Goal: Complete application form

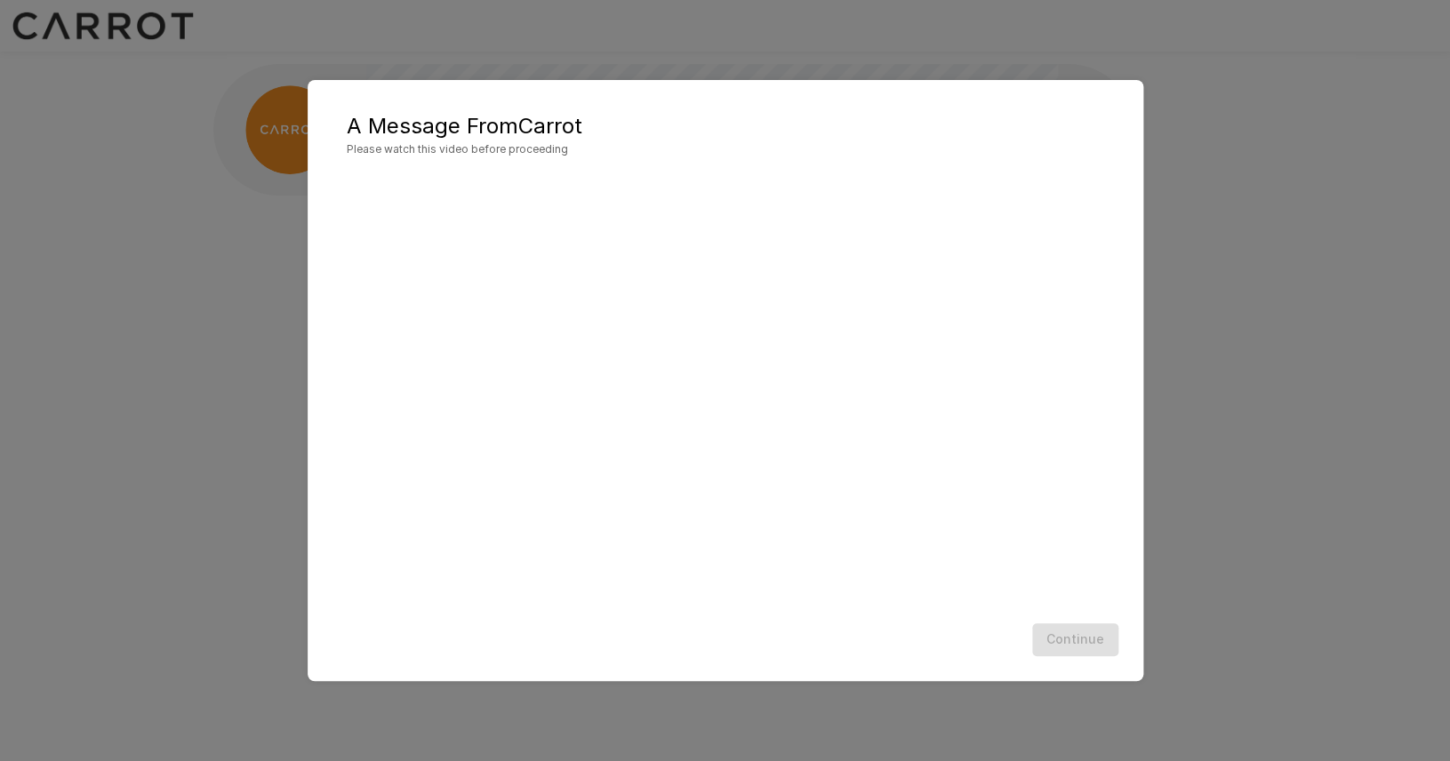
click at [783, 649] on div "Continue" at bounding box center [725, 639] width 800 height 47
click at [1062, 628] on button "Continue" at bounding box center [1075, 639] width 86 height 33
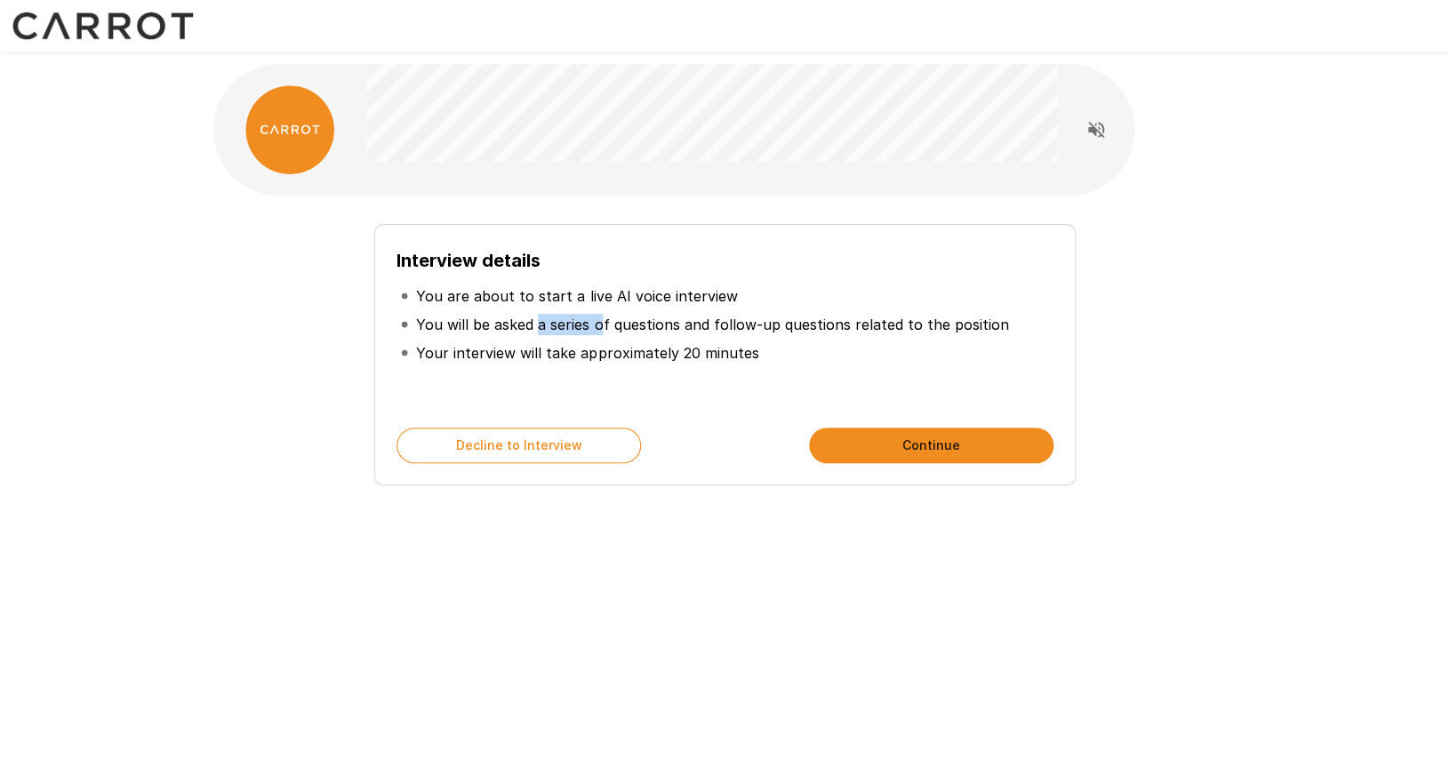
drag, startPoint x: 536, startPoint y: 329, endPoint x: 600, endPoint y: 325, distance: 64.1
click at [600, 325] on p "You will be asked a series of questions and follow-up questions related to the …" at bounding box center [712, 324] width 592 height 21
click at [863, 446] on button "Continue" at bounding box center [931, 446] width 244 height 36
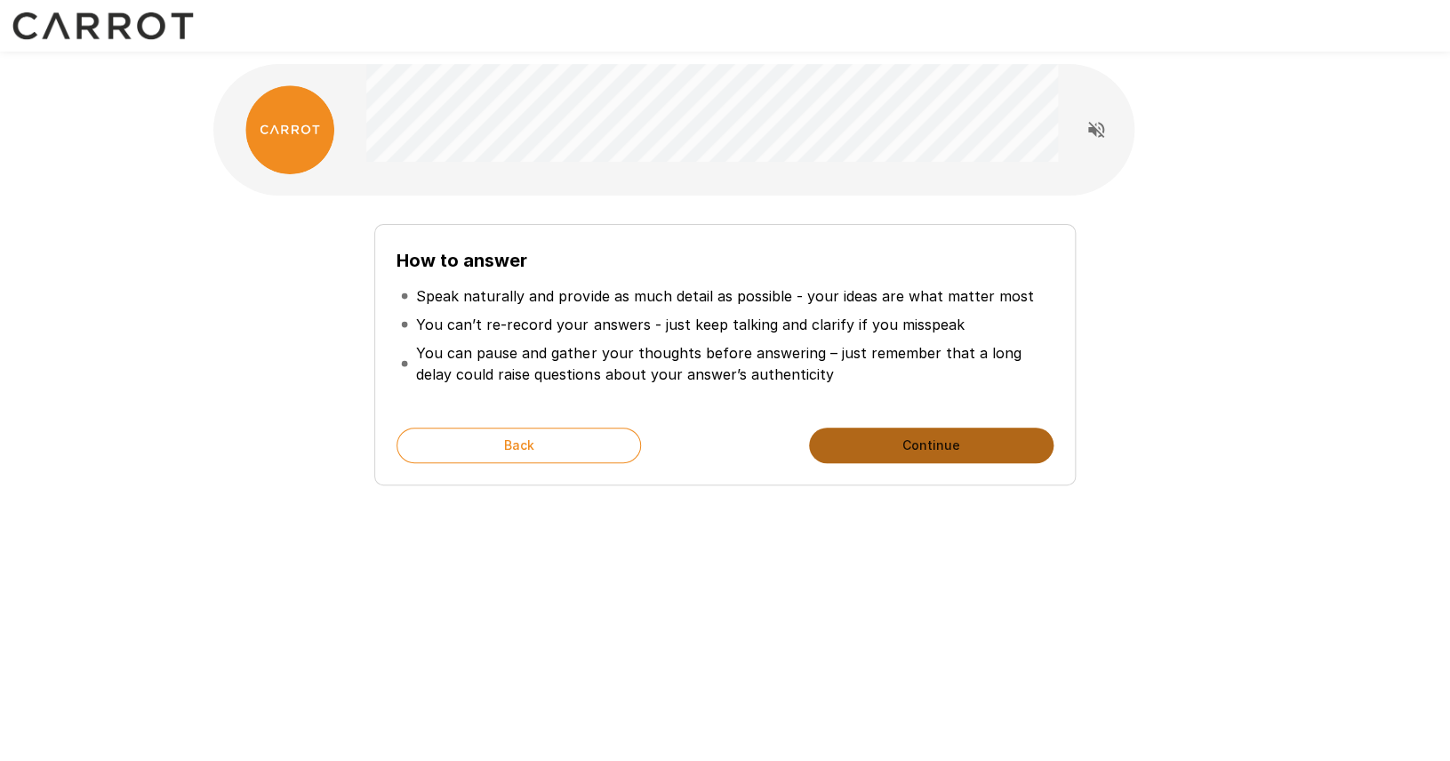
click at [844, 445] on button "Continue" at bounding box center [931, 446] width 244 height 36
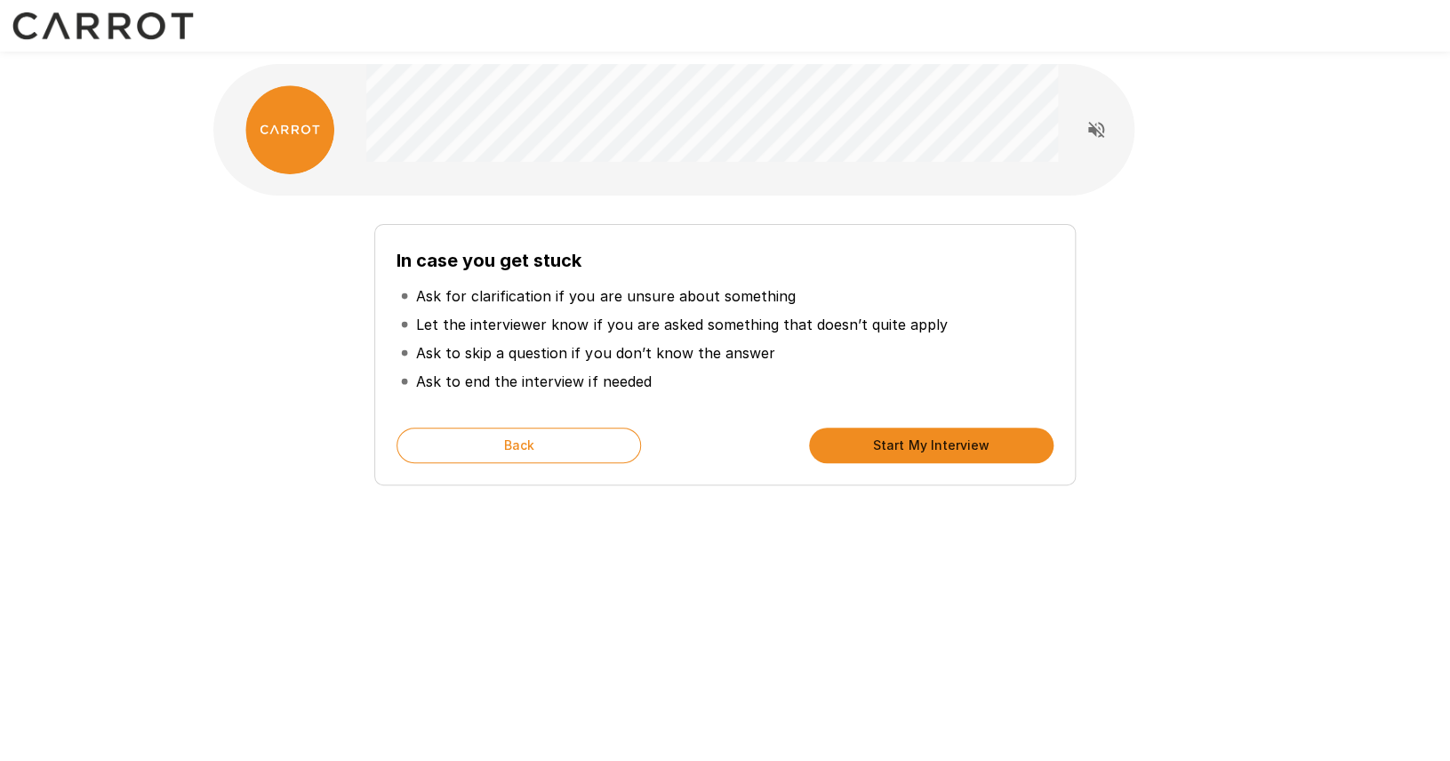
click at [870, 452] on button "Start My Interview" at bounding box center [931, 446] width 244 height 36
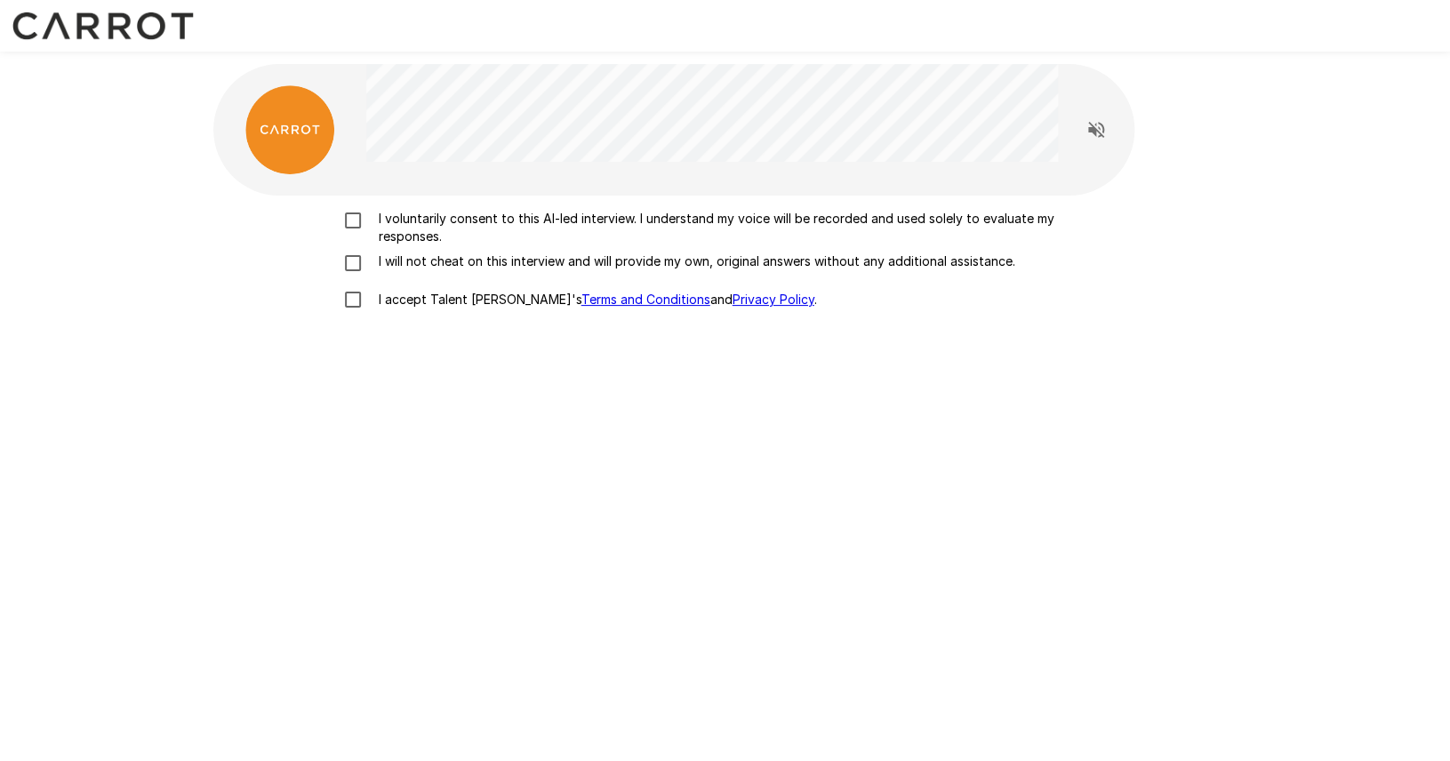
click at [425, 237] on p "I voluntarily consent to this AI-led interview. I understand my voice will be r…" at bounding box center [744, 228] width 745 height 36
click at [423, 258] on p "I will not cheat on this interview and will provide my own, original answers wi…" at bounding box center [694, 261] width 644 height 18
click at [424, 298] on p "I accept Talent Llama's Terms and Conditions and Privacy Policy ." at bounding box center [594, 300] width 445 height 18
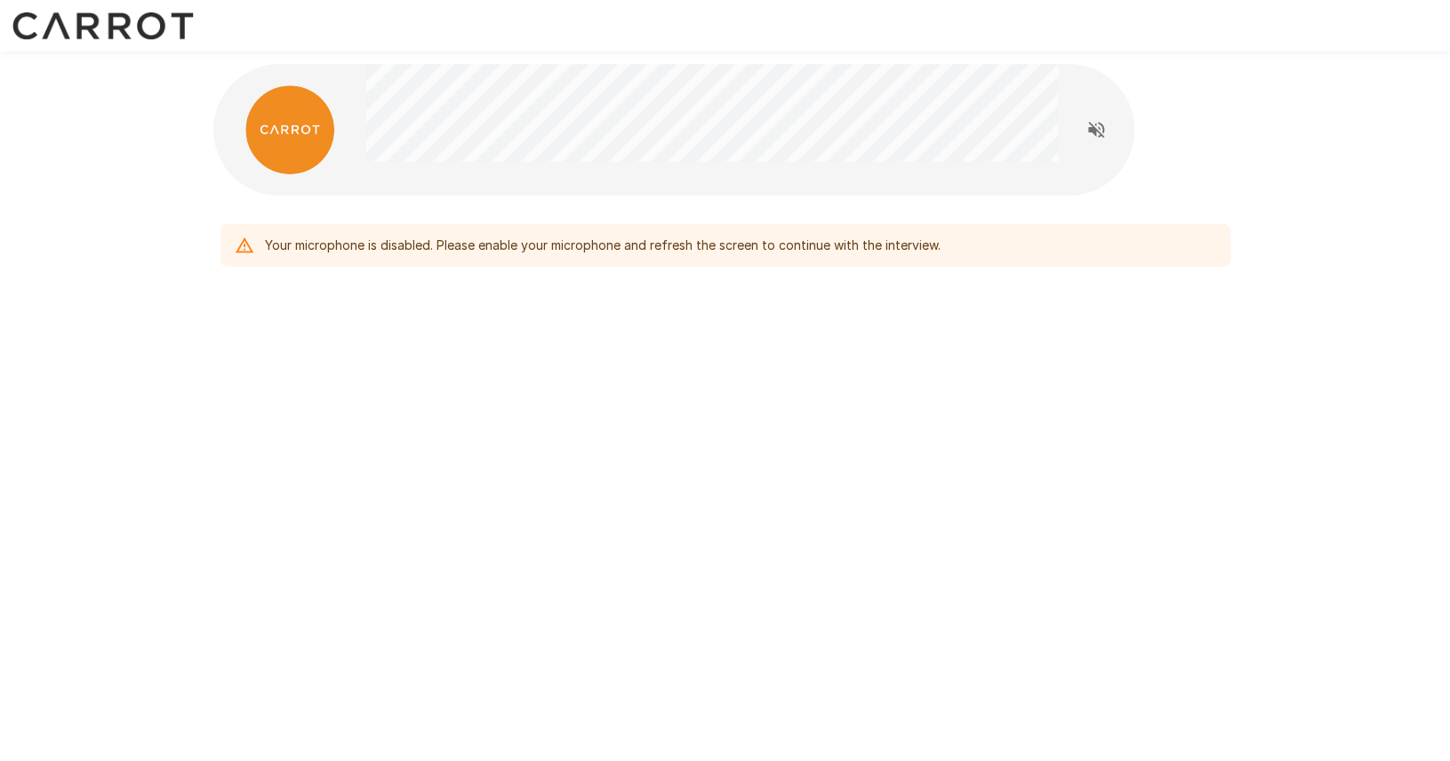
click at [1098, 131] on icon "Read questions aloud" at bounding box center [1096, 129] width 21 height 21
click at [905, 395] on div "Your microphone is disabled. Please enable your microphone and refresh the scre…" at bounding box center [725, 208] width 1067 height 416
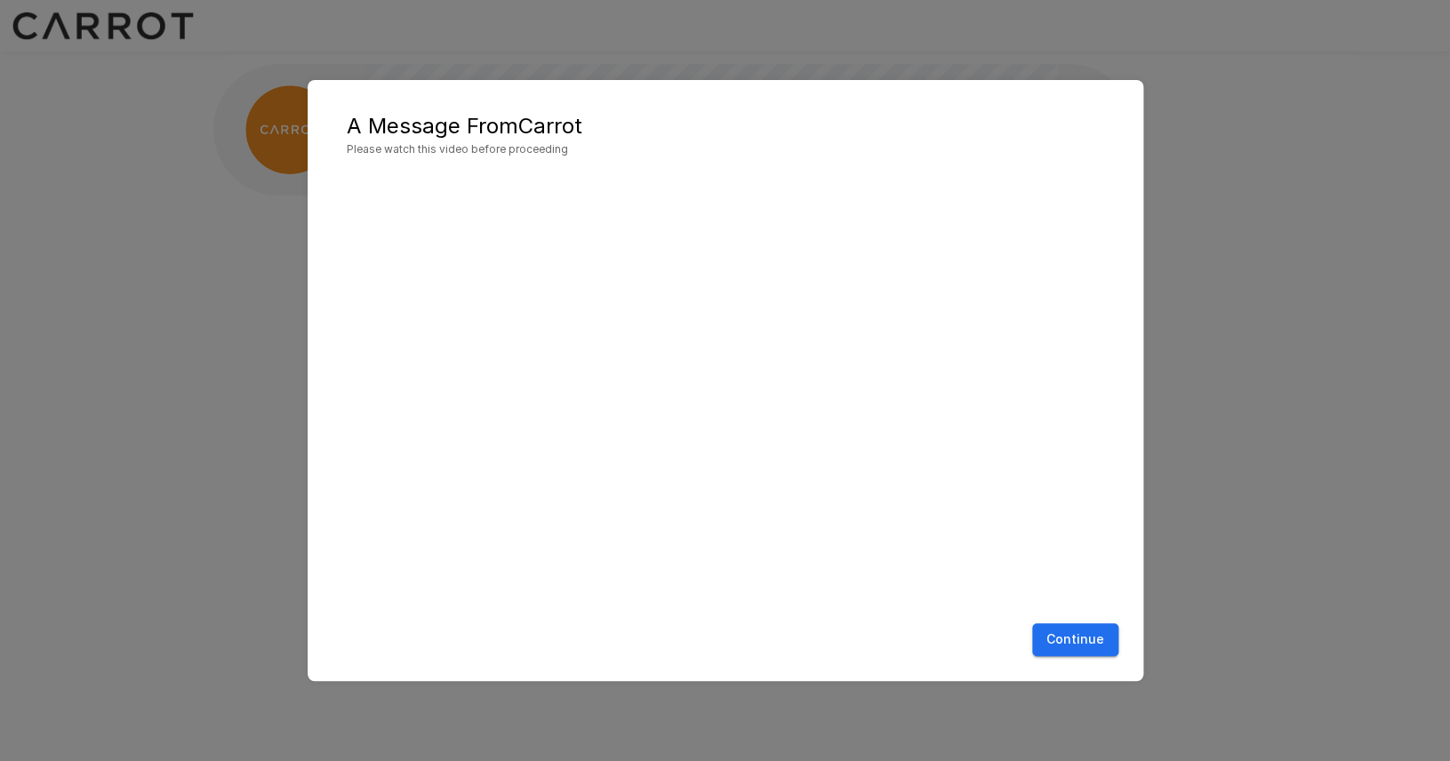
click at [1060, 629] on button "Continue" at bounding box center [1075, 639] width 86 height 33
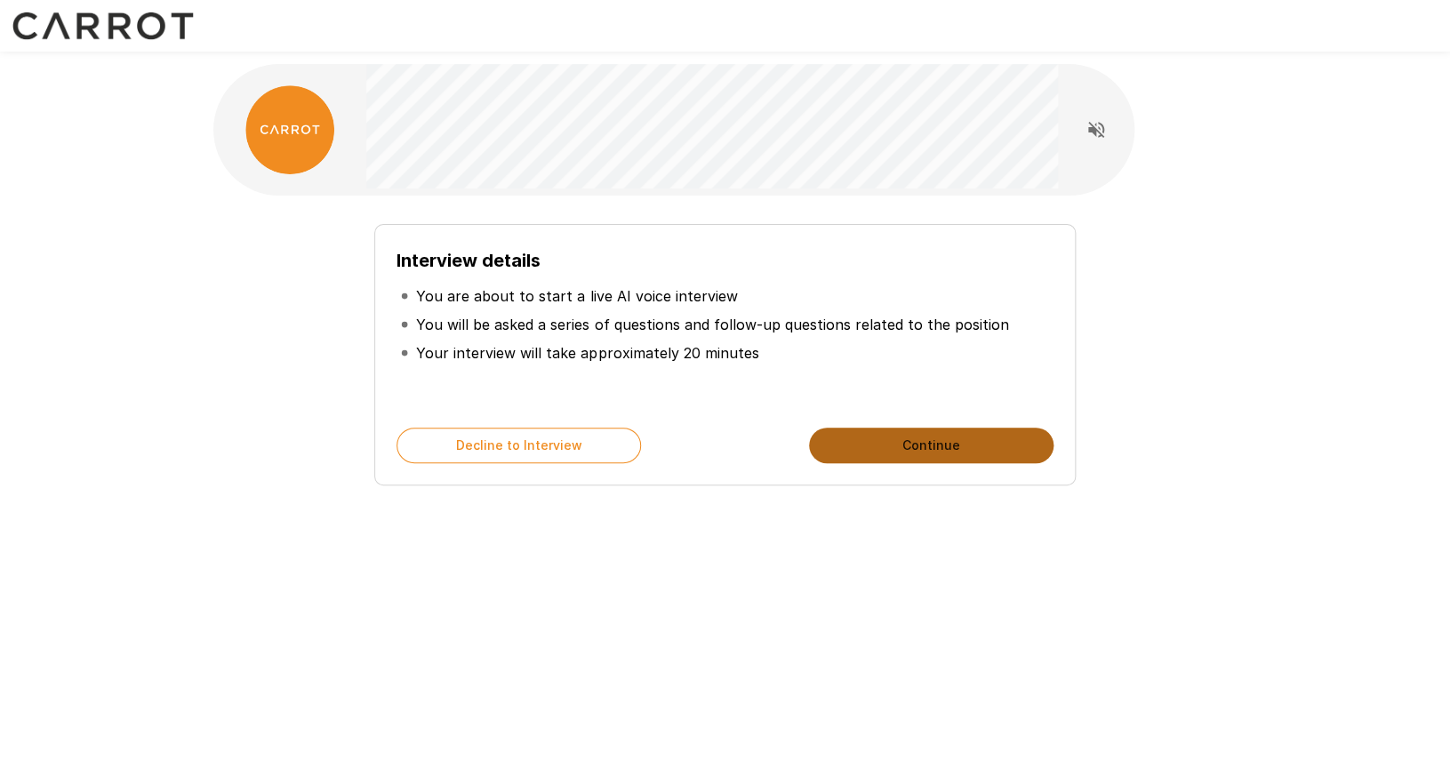
click at [855, 442] on button "Continue" at bounding box center [931, 446] width 244 height 36
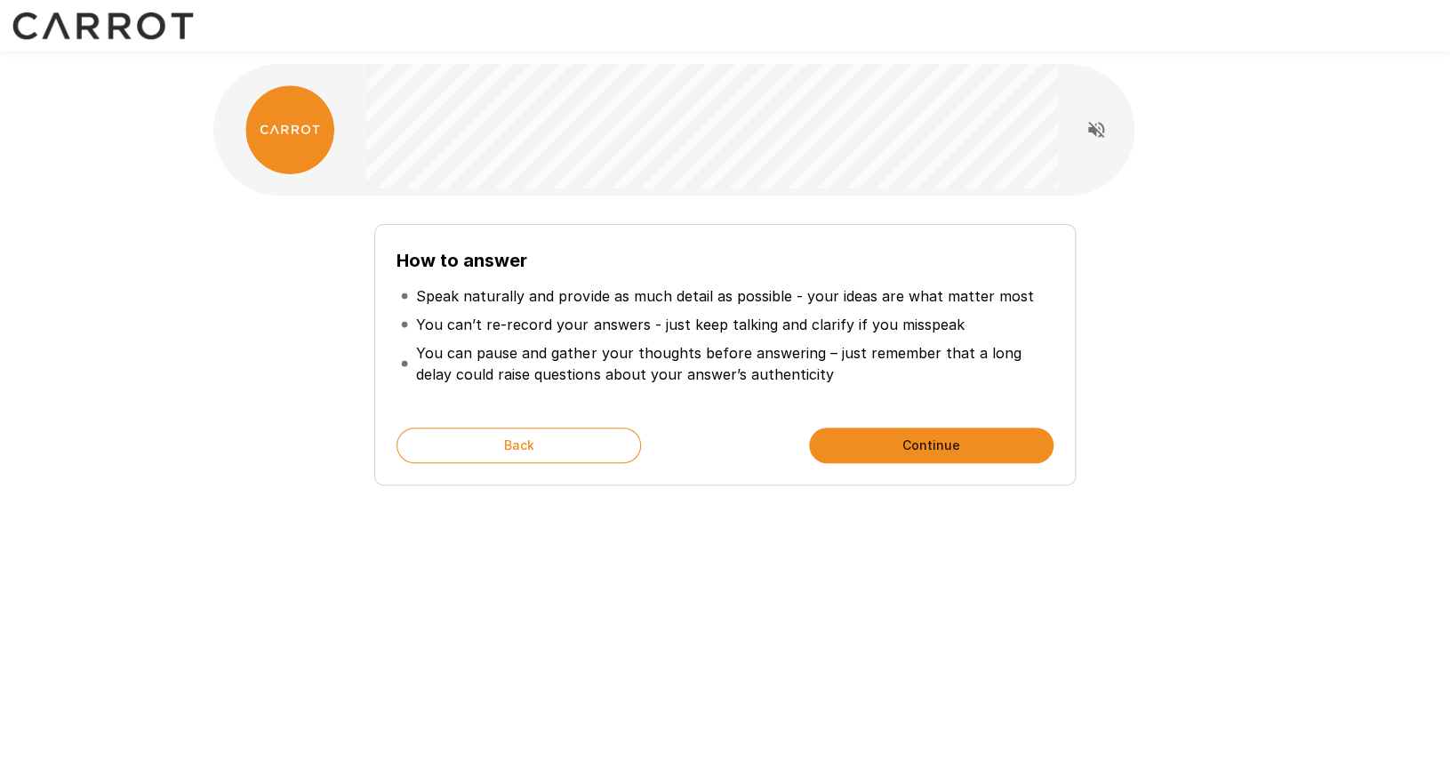
click at [855, 442] on button "Continue" at bounding box center [931, 446] width 244 height 36
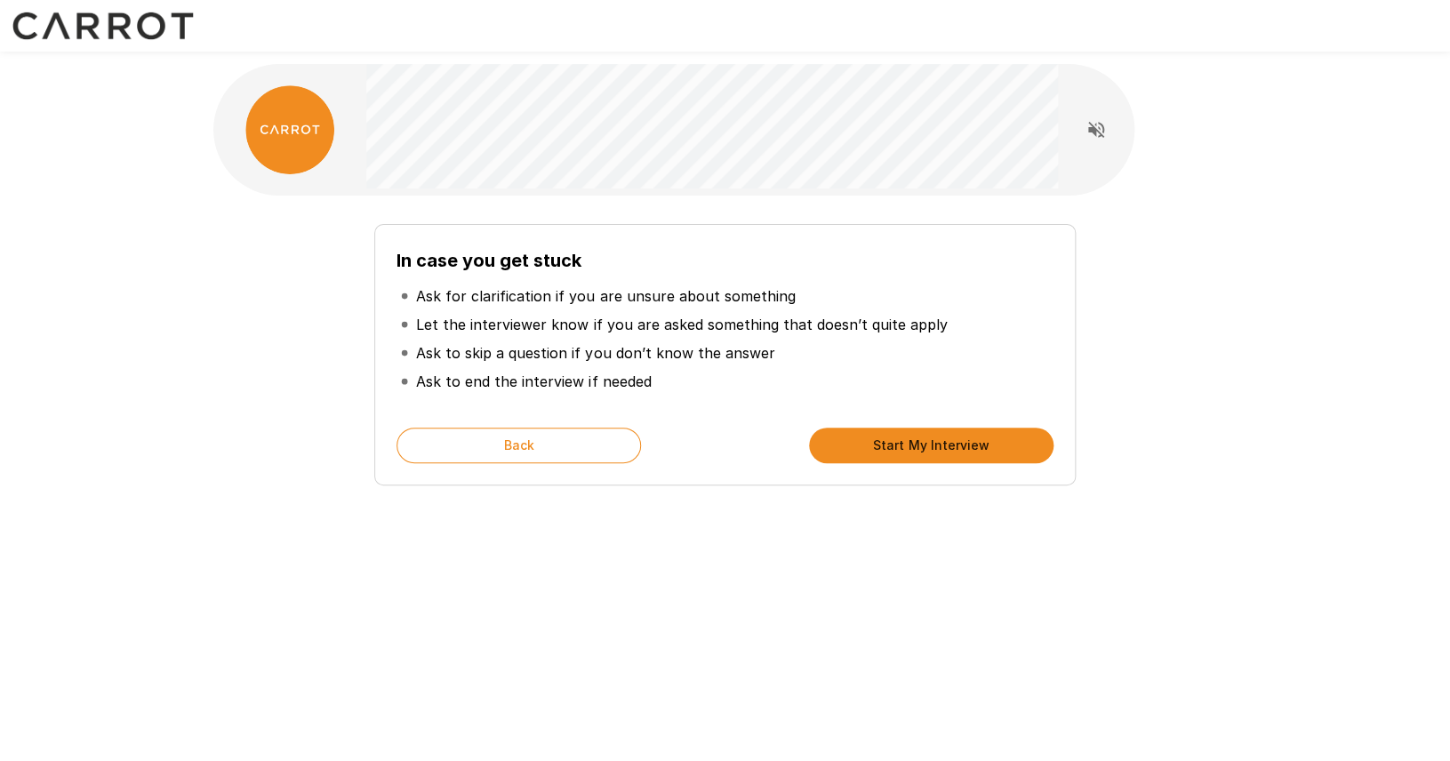
click at [855, 442] on button "Start My Interview" at bounding box center [931, 446] width 244 height 36
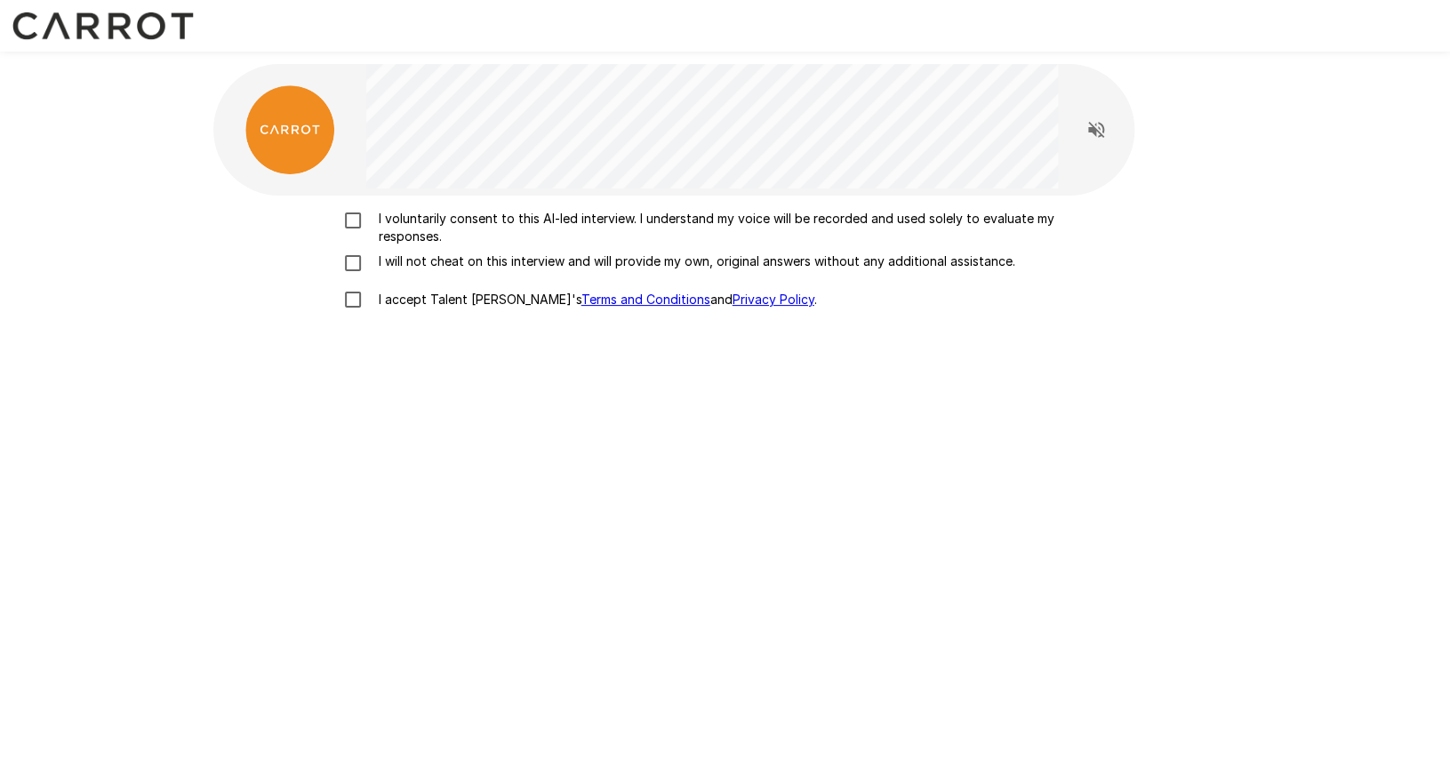
click at [426, 214] on p "I voluntarily consent to this AI-led interview. I understand my voice will be r…" at bounding box center [744, 228] width 745 height 36
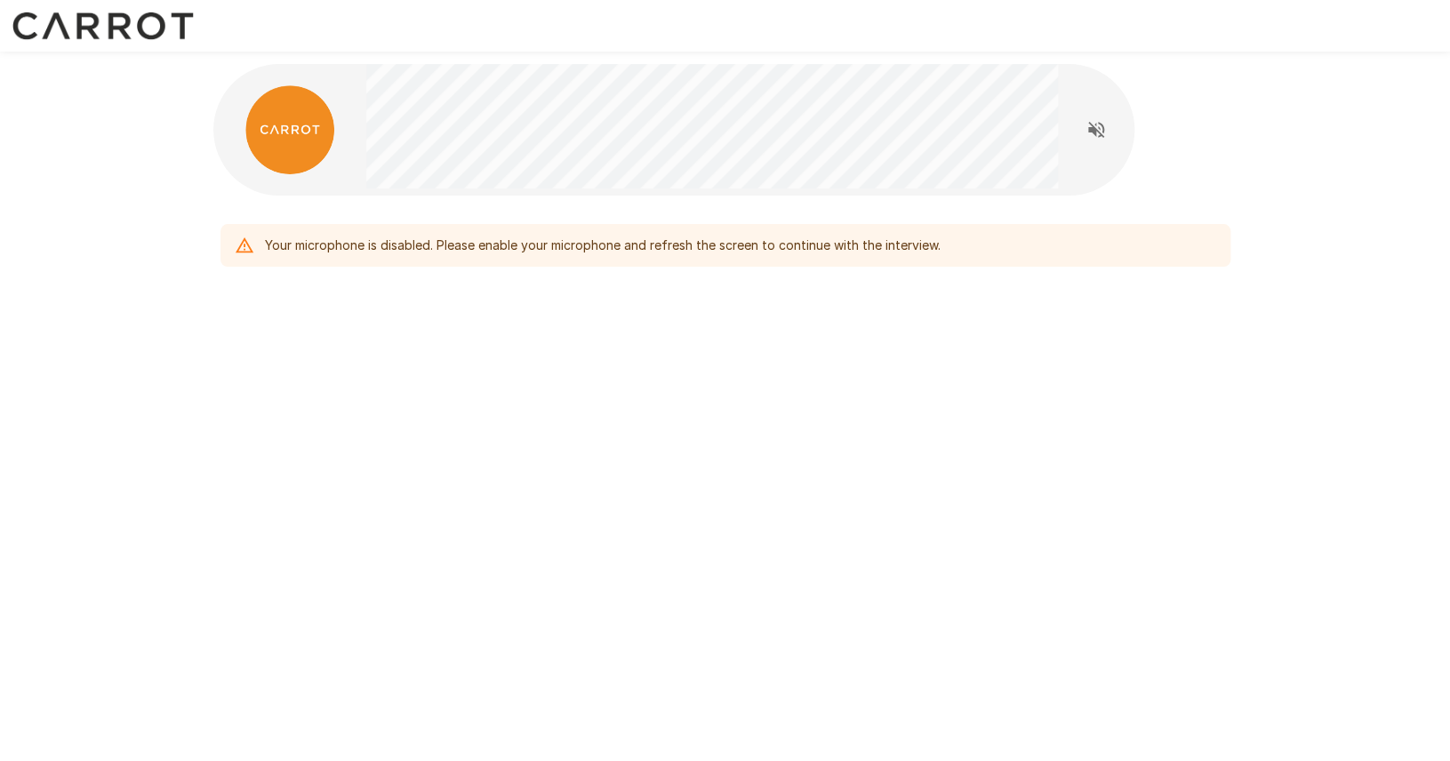
click at [386, 260] on div "Your microphone is disabled. Please enable your microphone and refresh the scre…" at bounding box center [603, 245] width 676 height 32
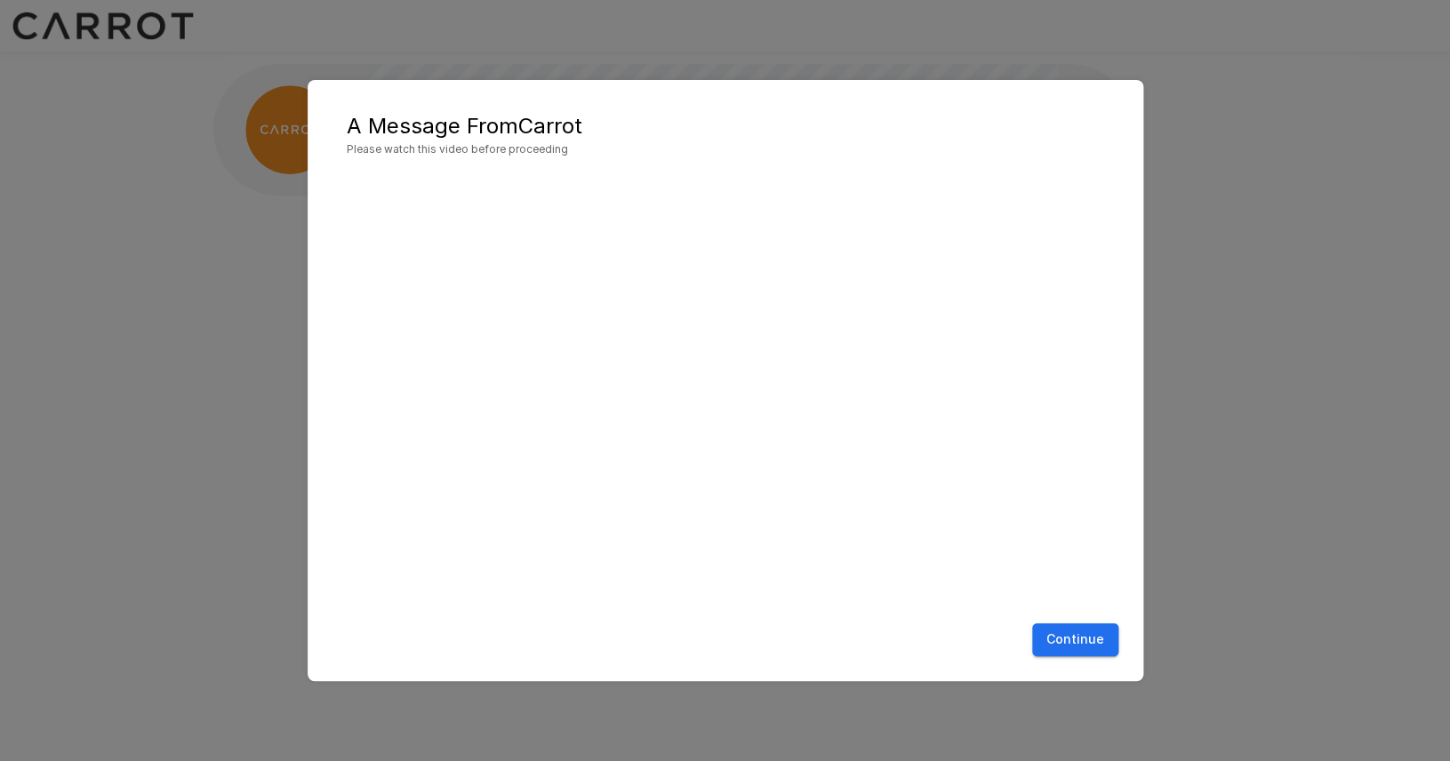
click at [1085, 645] on button "Continue" at bounding box center [1075, 639] width 86 height 33
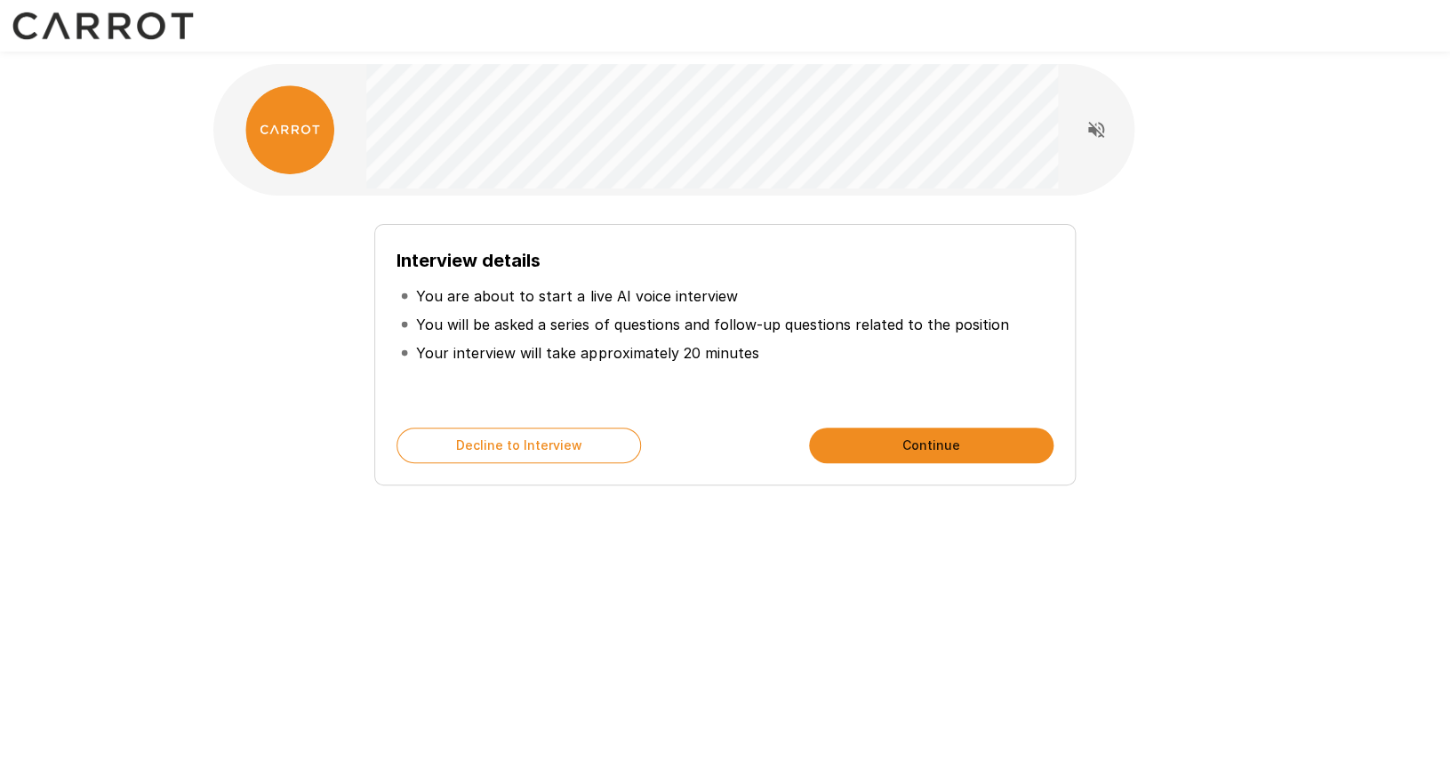
click at [828, 453] on button "Continue" at bounding box center [931, 446] width 244 height 36
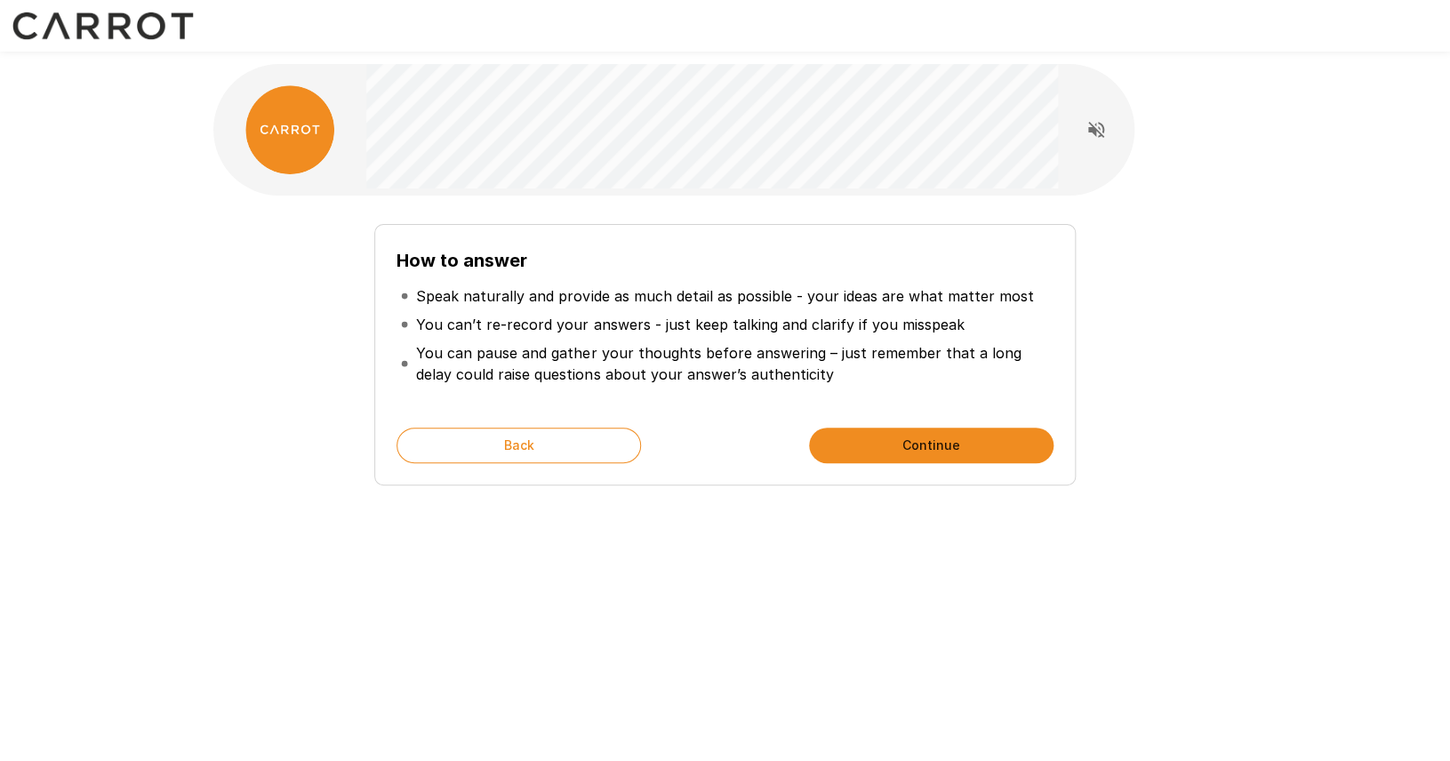
click at [859, 440] on button "Continue" at bounding box center [931, 446] width 244 height 36
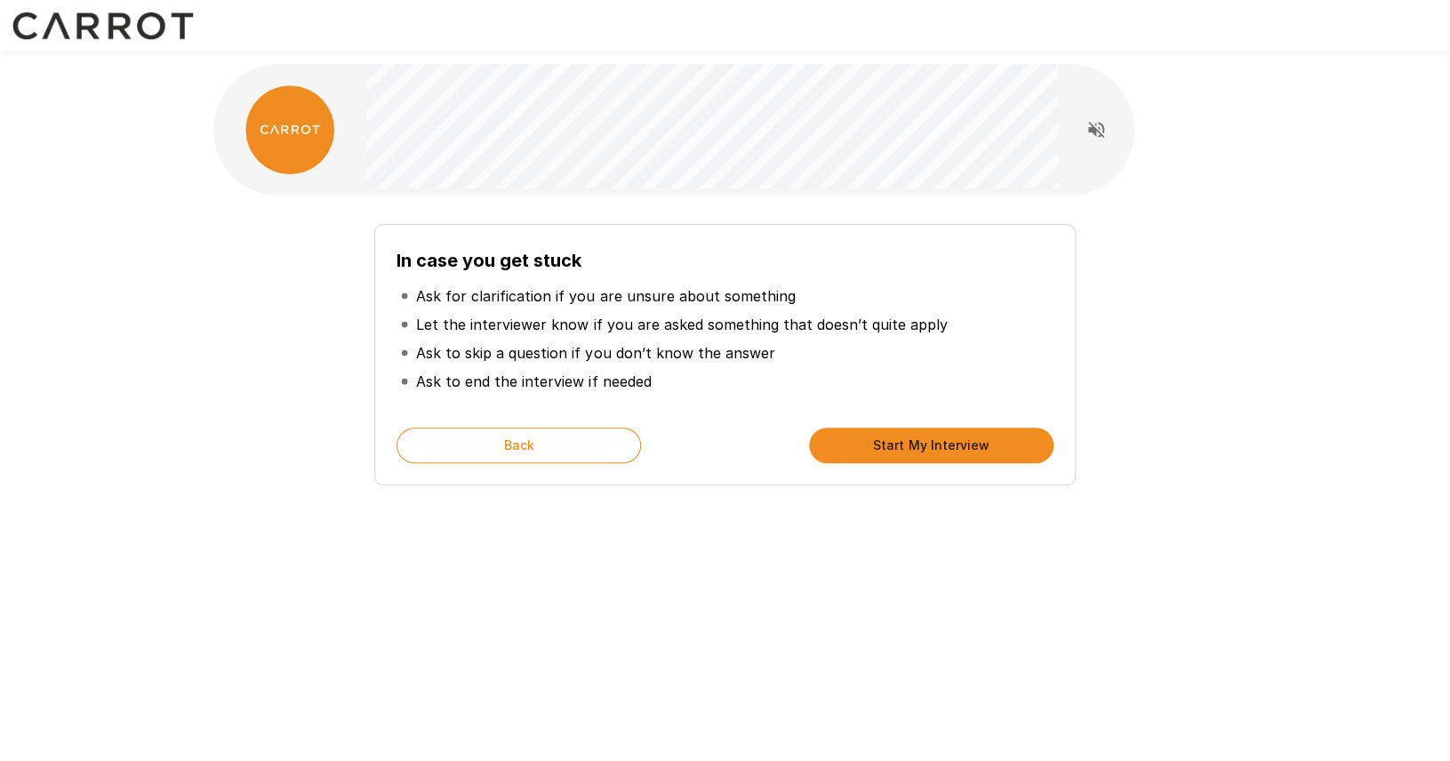
click at [970, 457] on button "Start My Interview" at bounding box center [931, 446] width 244 height 36
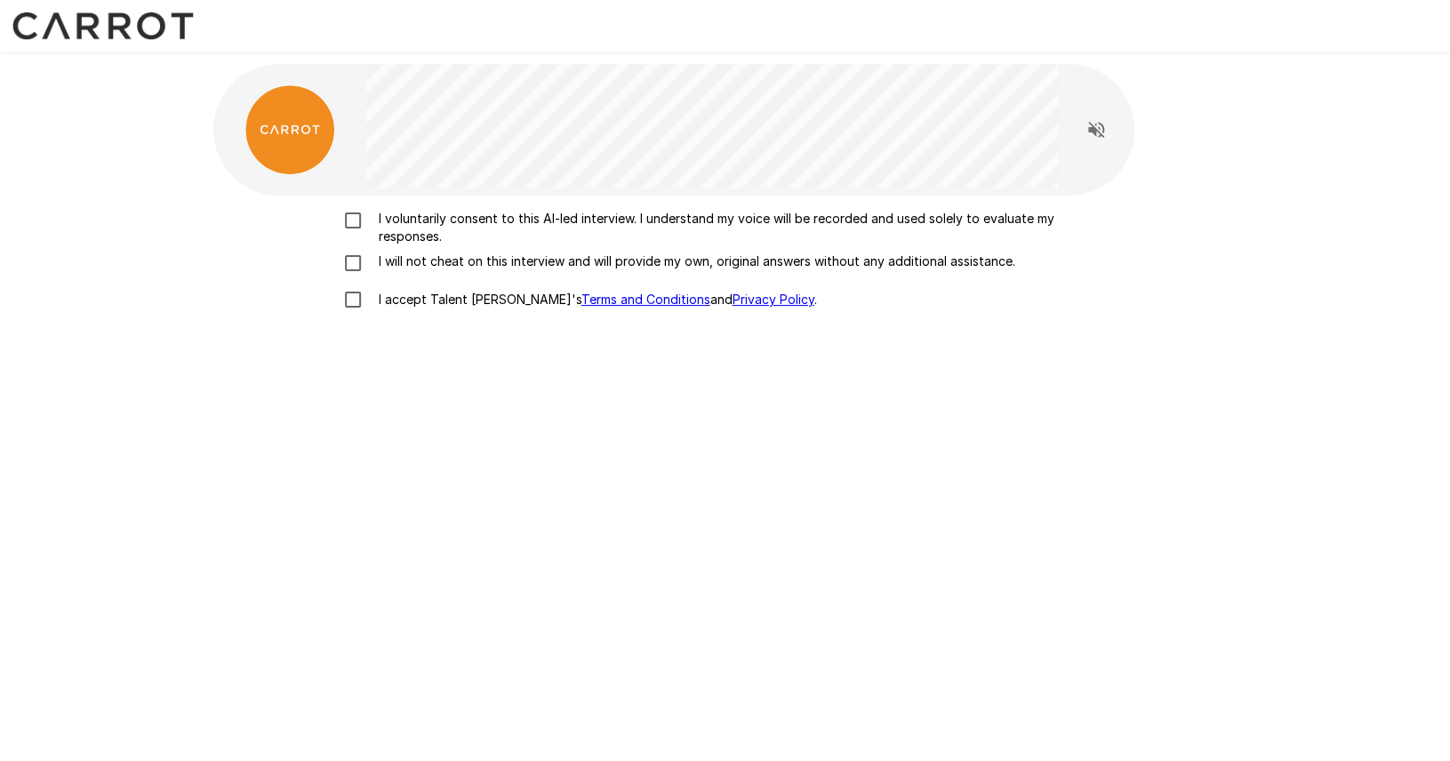
click at [512, 220] on p "I voluntarily consent to this AI-led interview. I understand my voice will be r…" at bounding box center [744, 228] width 745 height 36
click at [483, 253] on p "I will not cheat on this interview and will provide my own, original answers wi…" at bounding box center [694, 261] width 644 height 18
click at [474, 283] on label "I accept Talent Llama's Terms and Conditions and Privacy Policy ." at bounding box center [725, 299] width 782 height 37
